Goal: Find specific page/section: Find specific page/section

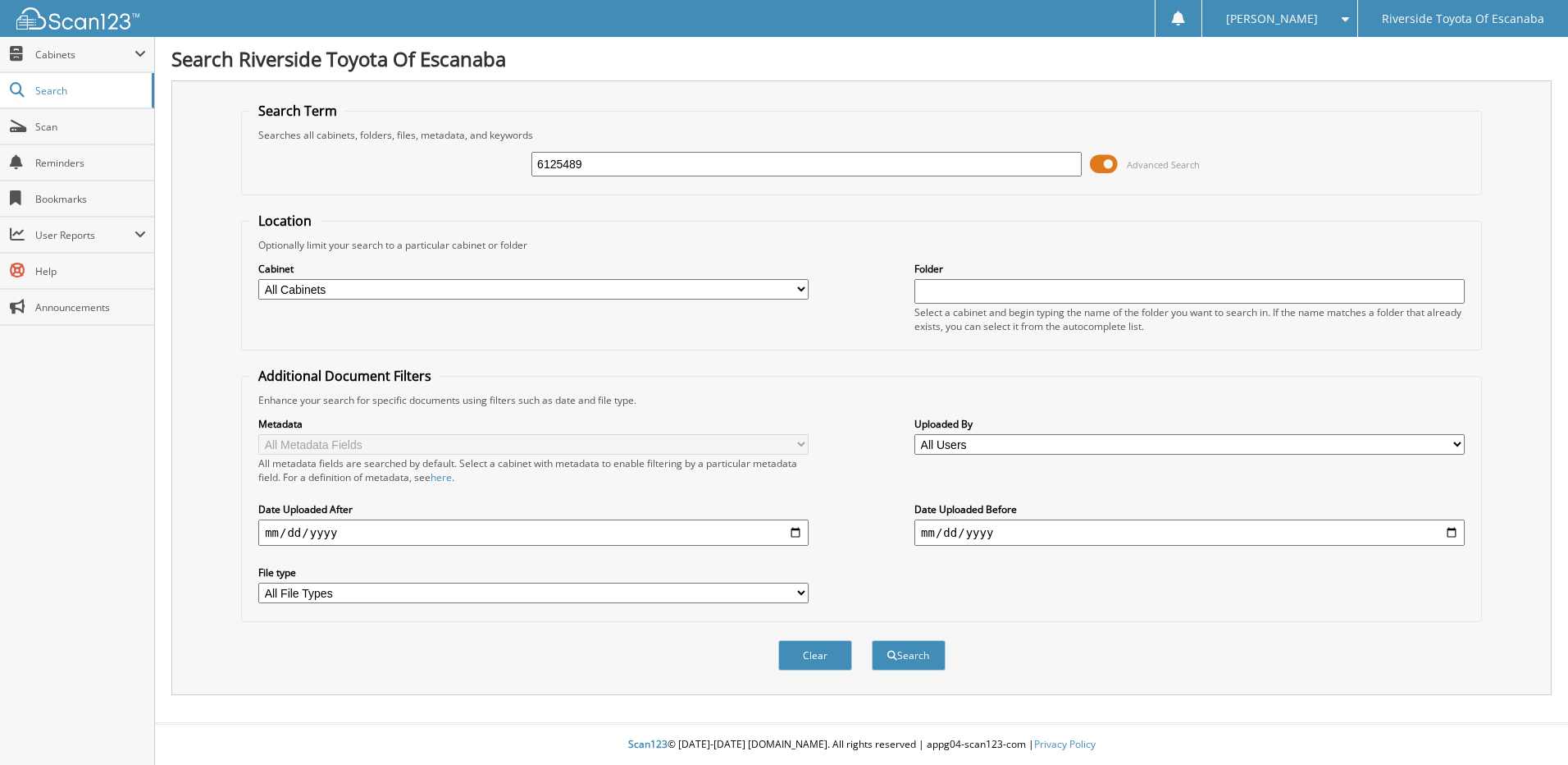
type input "6125489"
click at [872, 640] on button "Search" at bounding box center [908, 655] width 74 height 31
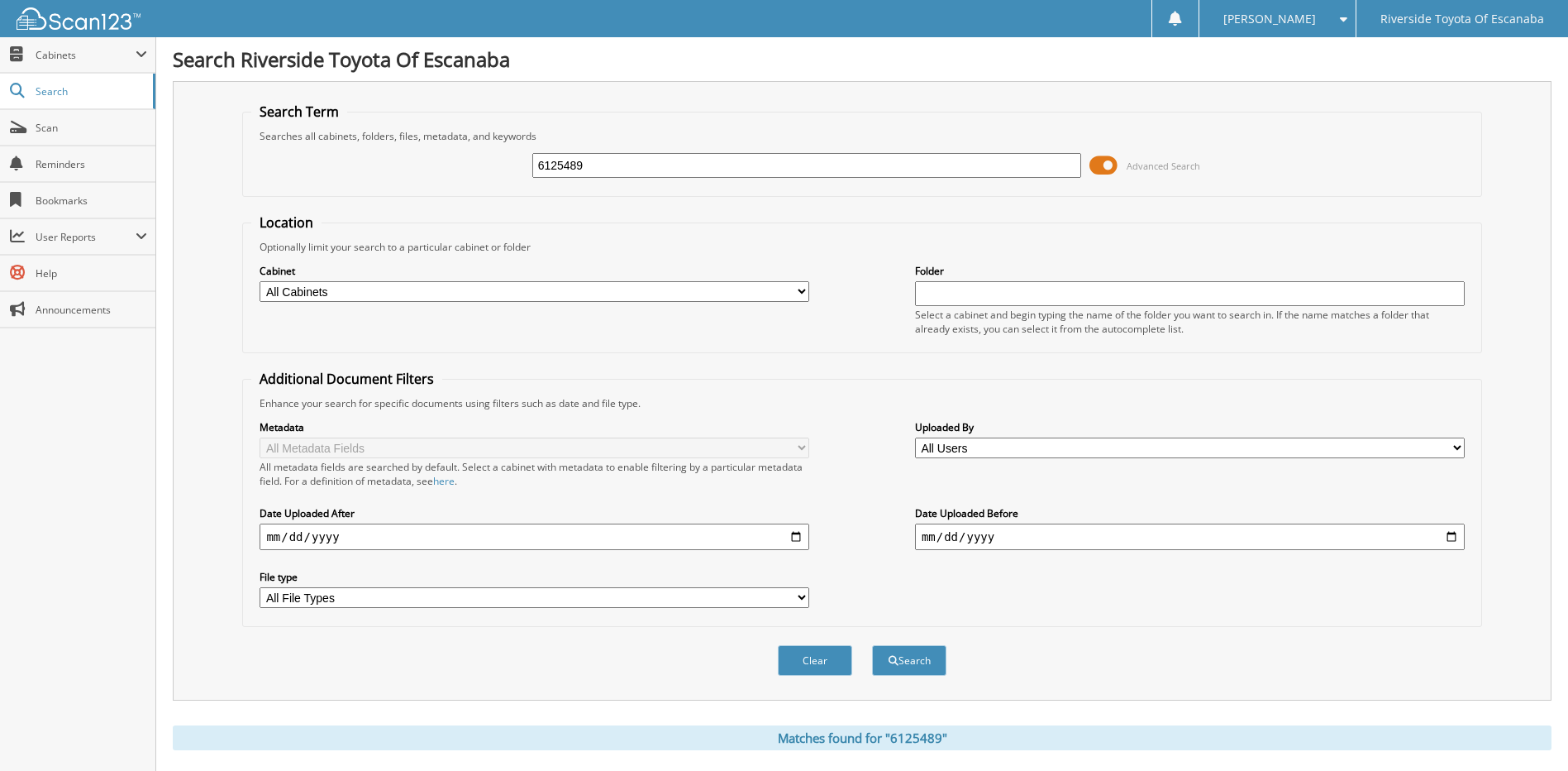
scroll to position [245, 0]
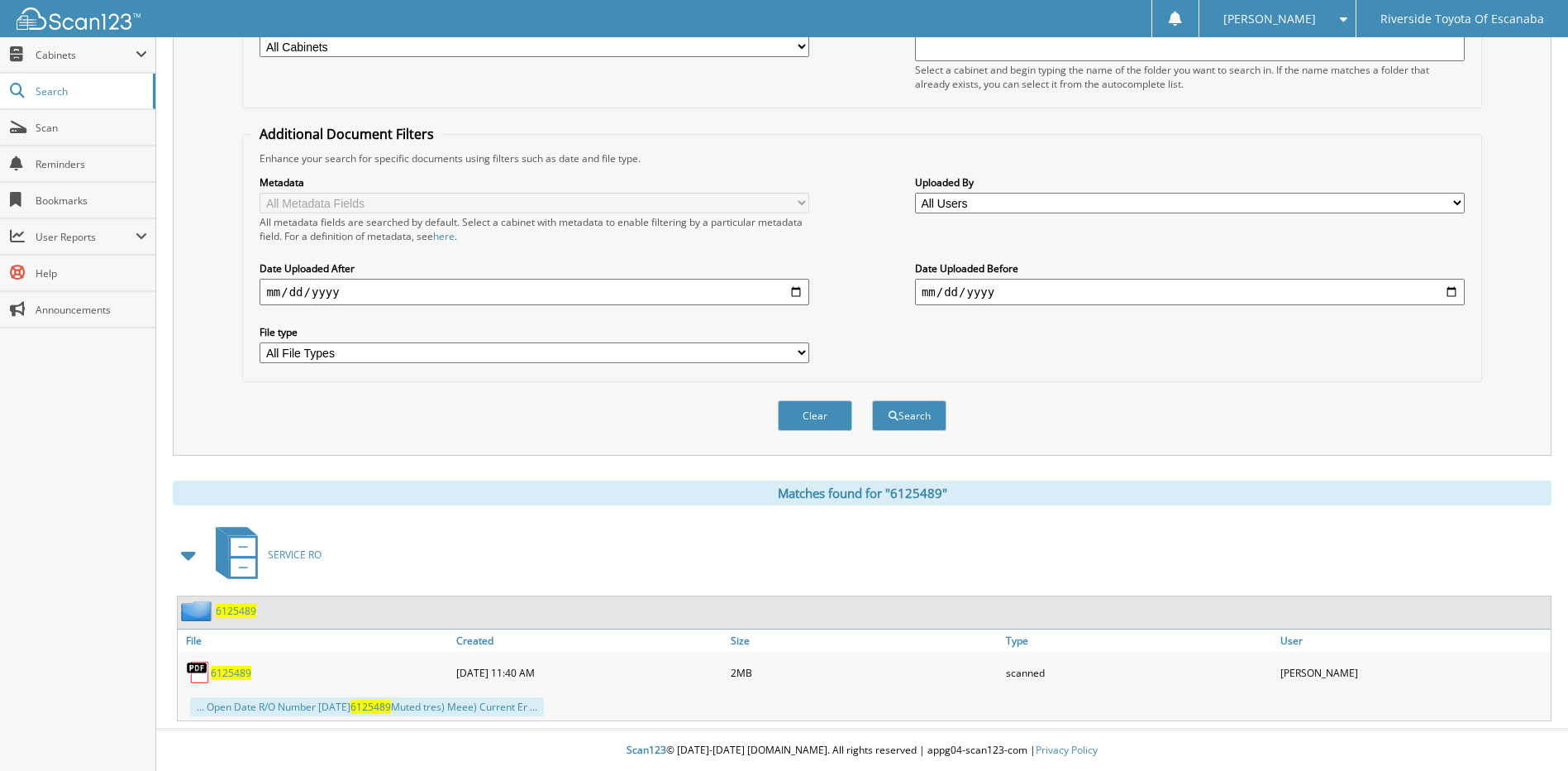
click at [228, 612] on span "6125489" at bounding box center [236, 610] width 41 height 14
